Goal: Task Accomplishment & Management: Manage account settings

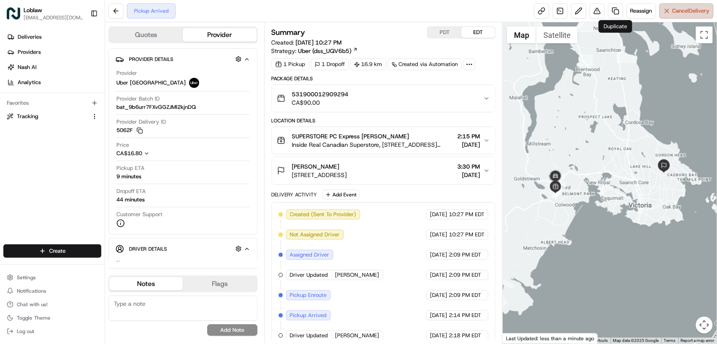
click at [681, 13] on span "Cancel Delivery" at bounding box center [691, 11] width 37 height 8
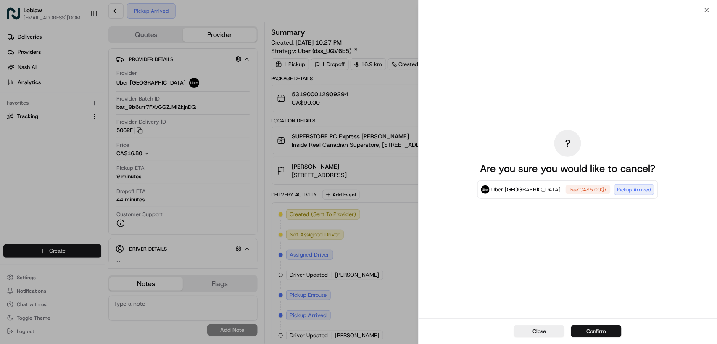
click at [592, 328] on button "Confirm" at bounding box center [596, 331] width 50 height 12
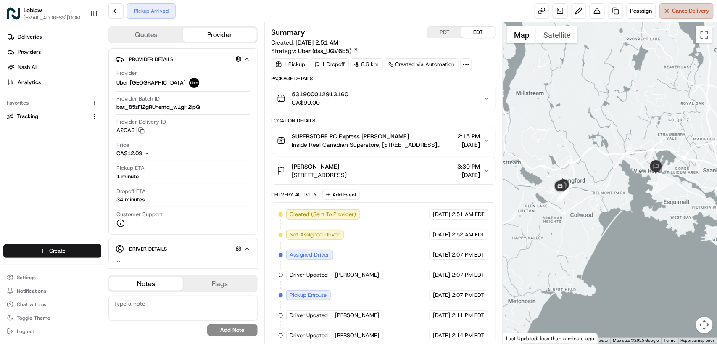
click at [673, 13] on span "Cancel Delivery" at bounding box center [691, 11] width 37 height 8
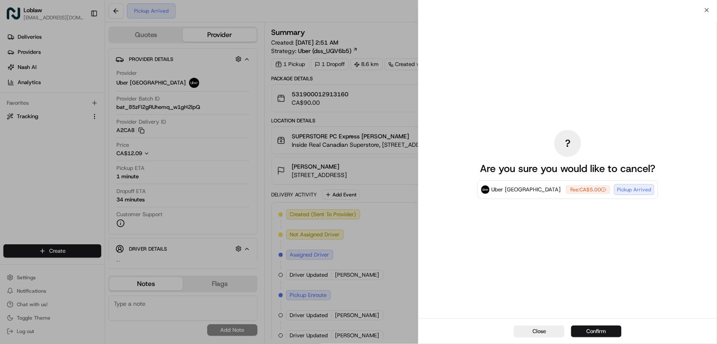
click at [597, 326] on button "Confirm" at bounding box center [596, 331] width 50 height 12
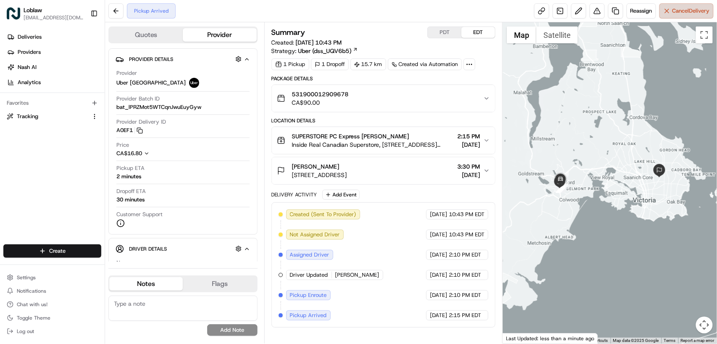
click at [680, 16] on button "Cancel Delivery" at bounding box center [687, 10] width 54 height 15
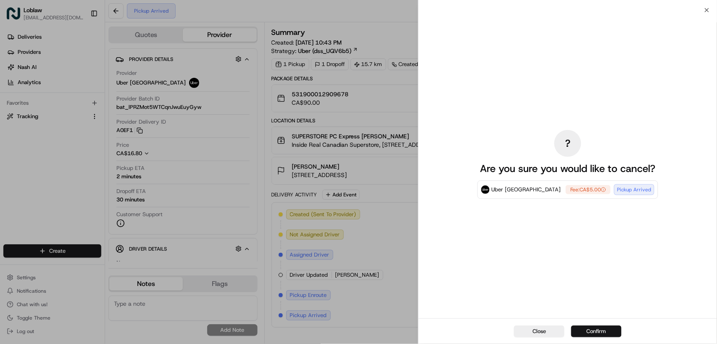
click at [587, 329] on button "Confirm" at bounding box center [596, 331] width 50 height 12
